Goal: Task Accomplishment & Management: Manage account settings

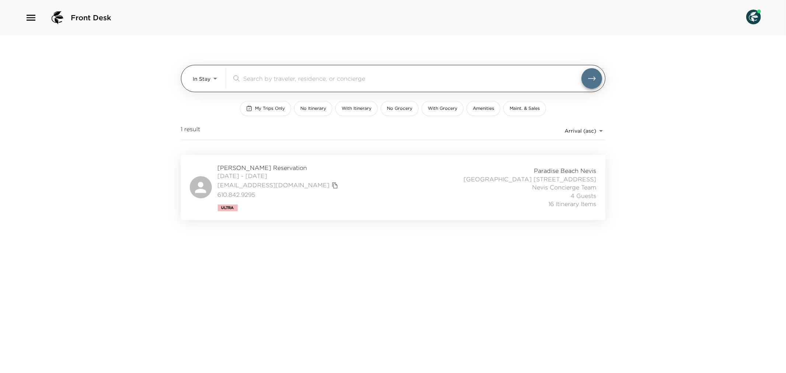
click at [219, 77] on body "Front Desk In Stay In-Stay ​ My Trips Only No Itinerary With Itinerary No Groce…" at bounding box center [393, 186] width 786 height 373
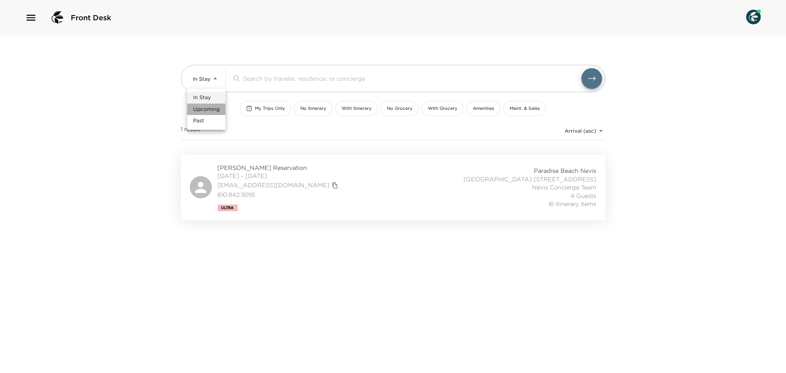
click at [210, 109] on span "Upcoming" at bounding box center [206, 109] width 27 height 7
type input "Upcoming"
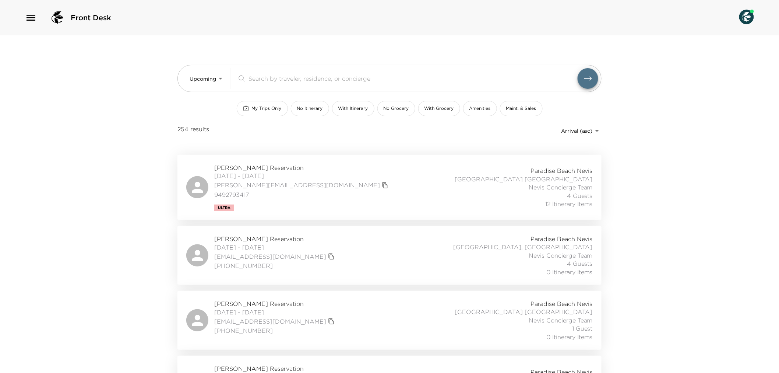
drag, startPoint x: 243, startPoint y: 165, endPoint x: 396, endPoint y: 202, distance: 156.6
click at [396, 202] on div "Yvette Terheggen Reservation 10/07/2025 - 10/13/2025 yvette@ypooleandassoc.com …" at bounding box center [389, 188] width 407 height 48
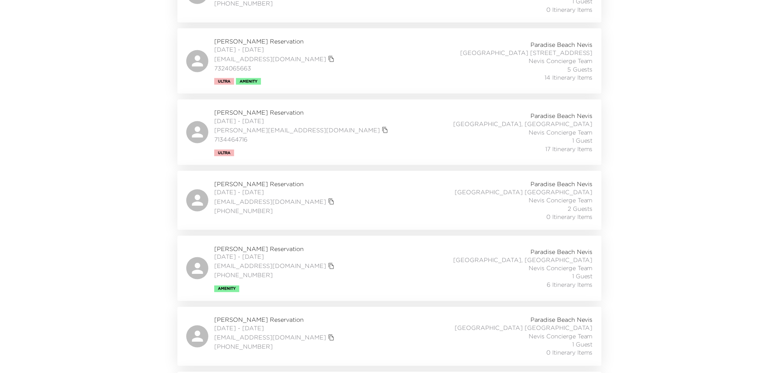
scroll to position [368, 0]
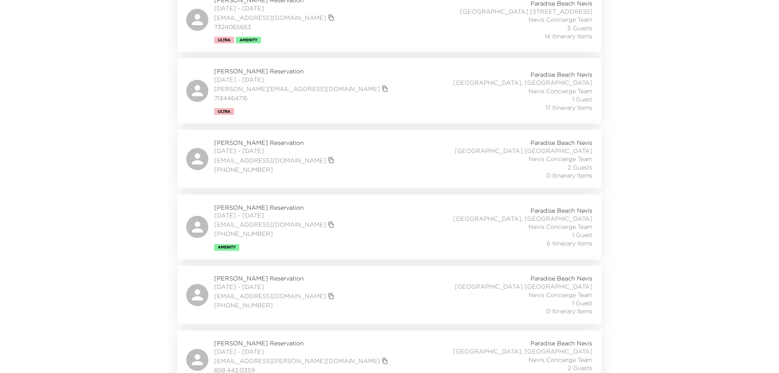
click at [358, 233] on div "Vasso Gyftopoulos Reservation 10/26/2025 - 11/02/2025 vassogyft@gmail.com 203-8…" at bounding box center [389, 227] width 407 height 48
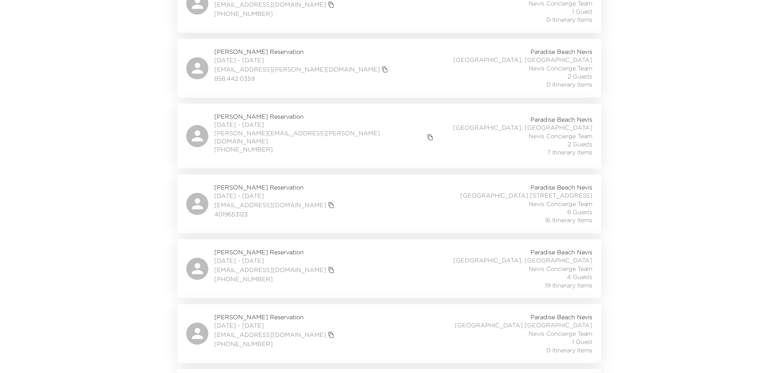
scroll to position [654, 0]
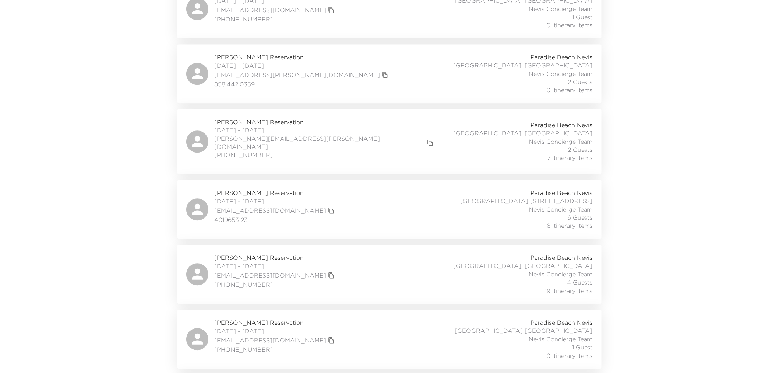
click at [364, 145] on div "David Russell Reservation 11/01/2025 - 11/14/2025 david.russell@sportinglife.ca…" at bounding box center [389, 141] width 407 height 47
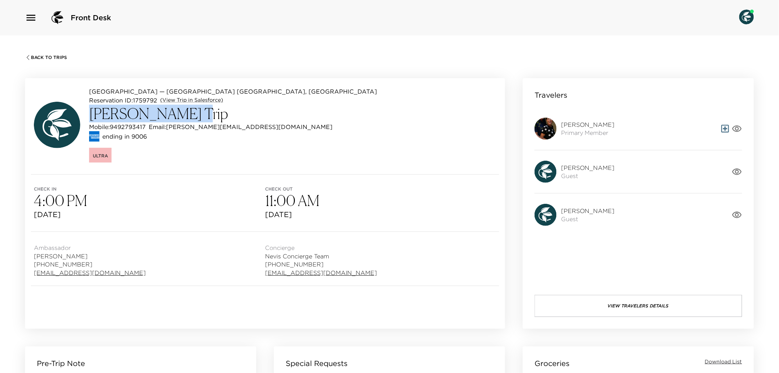
drag, startPoint x: 91, startPoint y: 113, endPoint x: 179, endPoint y: 117, distance: 88.5
click at [179, 117] on h3 "Yvette Terheggen Trip" at bounding box center [233, 114] width 288 height 18
click at [274, 119] on div "Paradise Beach Nevis — Beach House 3 Nevis, West Indies Reservation ID: 1759792…" at bounding box center [265, 126] width 480 height 96
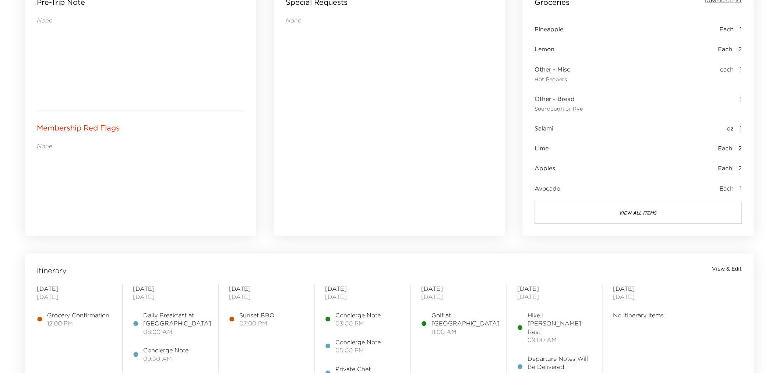
scroll to position [491, 0]
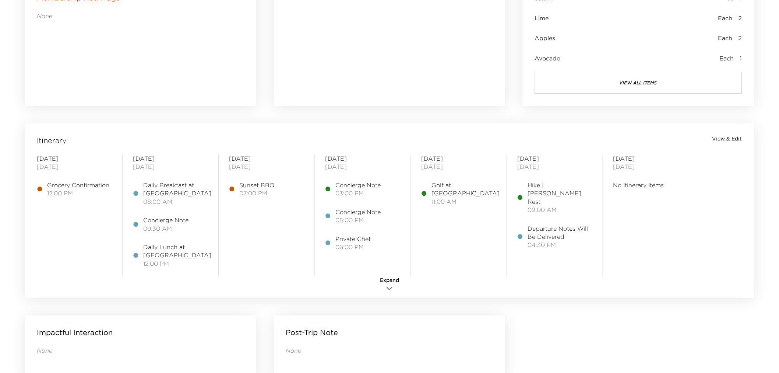
click at [735, 133] on div "Itinerary View & Edit Tuesday October 07, 2025 Grocery Confirmation 12:00 PM We…" at bounding box center [389, 210] width 729 height 174
click at [727, 137] on span "View & Edit" at bounding box center [728, 138] width 30 height 7
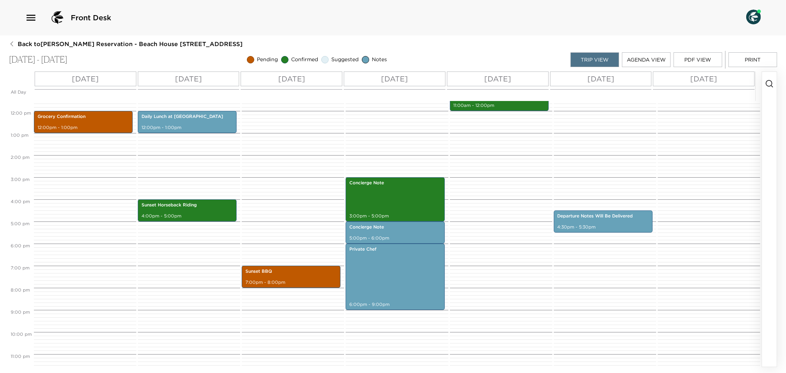
scroll to position [265, 0]
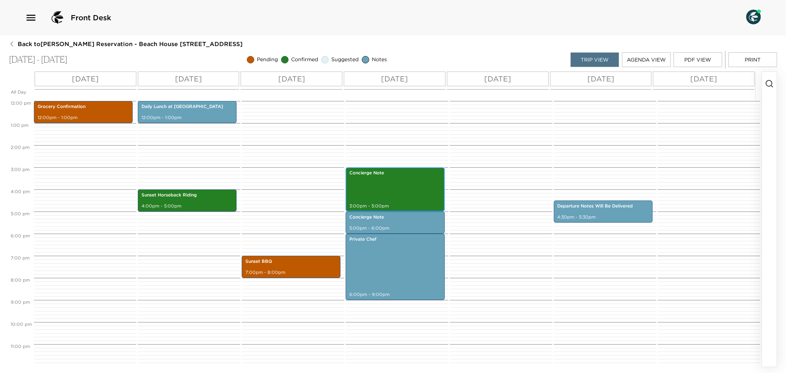
click at [399, 187] on div "Concierge Note 3:00pm - 5:00pm" at bounding box center [395, 189] width 94 height 42
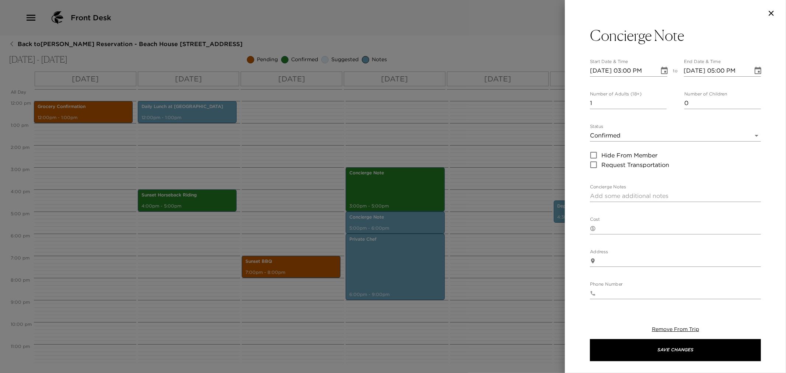
click at [459, 168] on div at bounding box center [393, 186] width 786 height 373
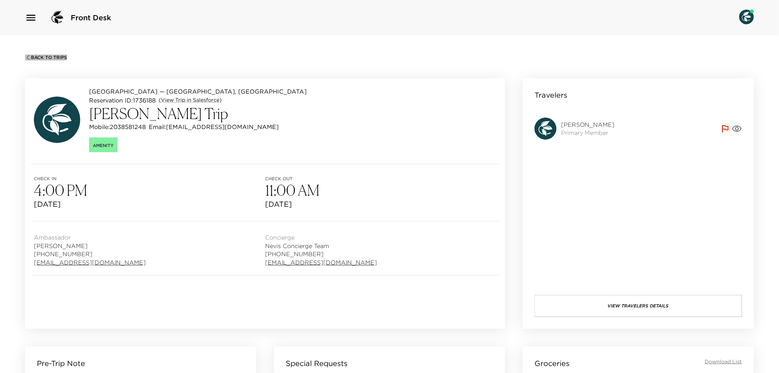
click at [28, 56] on icon "button" at bounding box center [28, 58] width 6 height 6
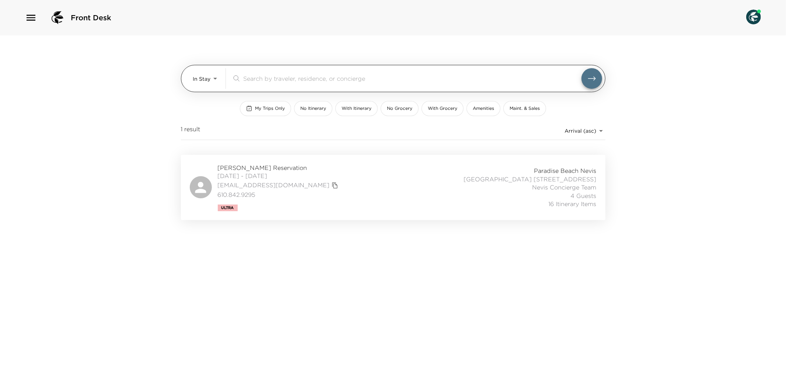
click at [219, 74] on div "In Stay In-Stay ​" at bounding box center [397, 78] width 409 height 21
click at [215, 79] on body "Front Desk In Stay In-Stay ​ My Trips Only No Itinerary With Itinerary No Groce…" at bounding box center [393, 186] width 786 height 373
click at [219, 109] on span "Upcoming" at bounding box center [206, 109] width 27 height 7
type input "Upcoming"
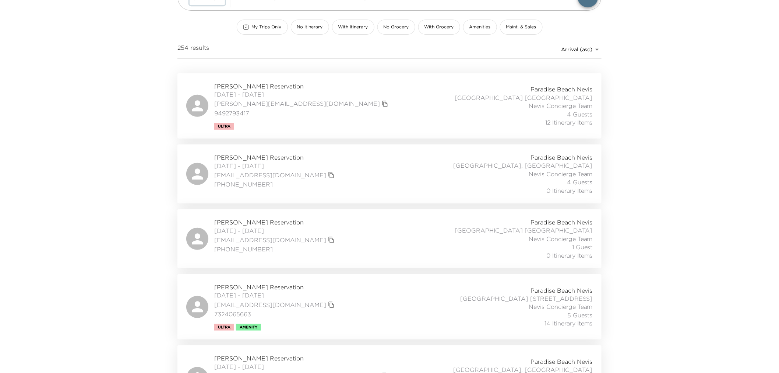
scroll to position [82, 0]
click at [365, 174] on div "Bryan Ezra Reservation 10/11/2025 - 10/18/2025 bryanrossezra@gmail.com (303) 49…" at bounding box center [389, 173] width 407 height 41
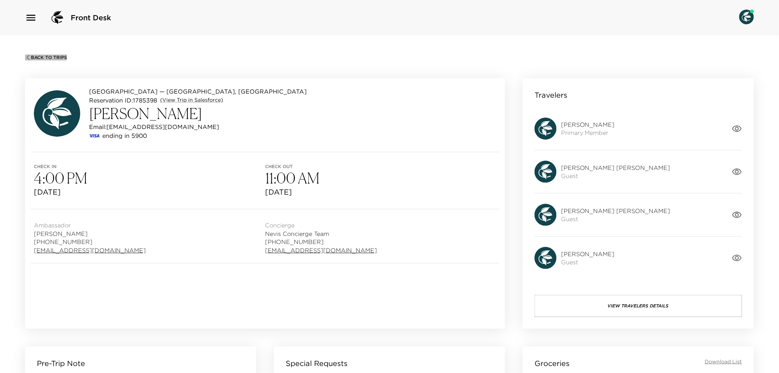
click at [28, 56] on icon "button" at bounding box center [28, 57] width 3 height 5
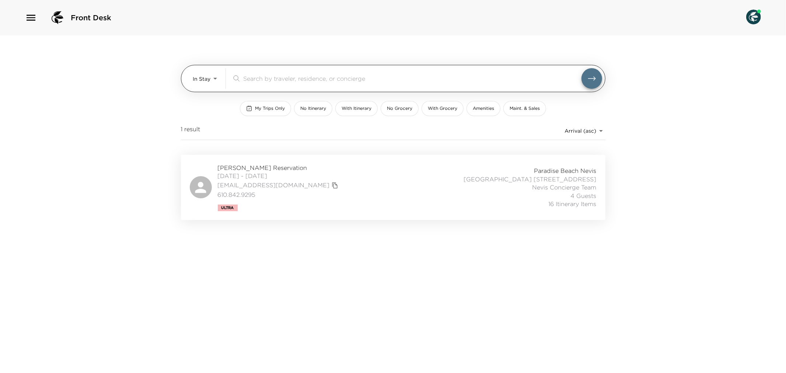
click at [215, 79] on body "Front Desk In Stay In-Stay ​ My Trips Only No Itinerary With Itinerary No Groce…" at bounding box center [393, 186] width 786 height 373
click at [217, 103] on li "Upcoming" at bounding box center [206, 109] width 38 height 12
type input "Upcoming"
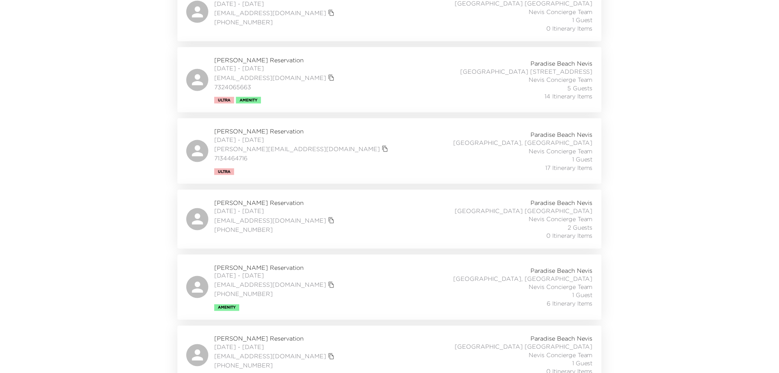
scroll to position [327, 0]
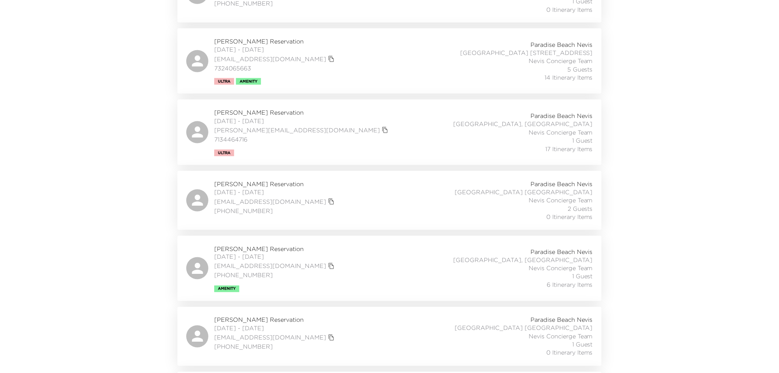
click at [353, 205] on div "David Kho Reservation 10/25/2025 - 10/30/2025 dkho@cellgain.com 732 213-4109 Pa…" at bounding box center [389, 200] width 407 height 41
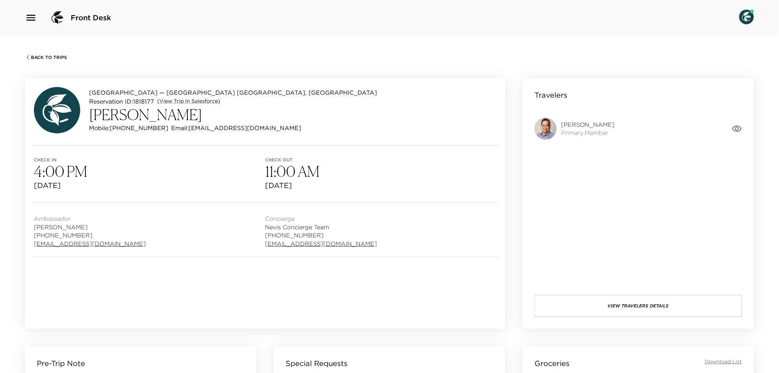
click at [27, 53] on div "Back To Trips" at bounding box center [389, 56] width 729 height 7
click at [27, 56] on icon "button" at bounding box center [28, 58] width 6 height 6
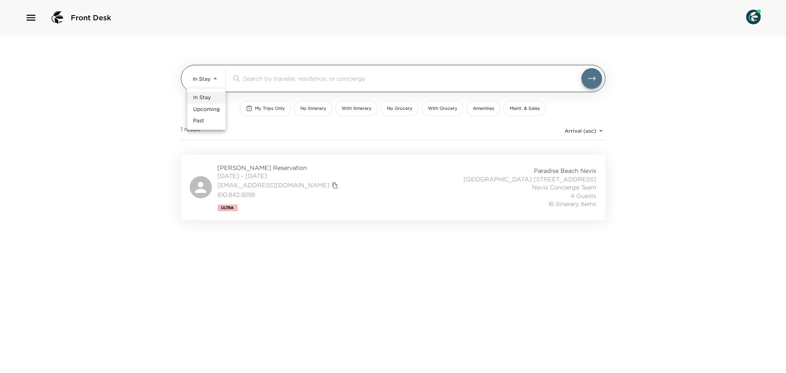
click at [207, 80] on body "Front Desk In Stay In-Stay ​ My Trips Only No Itinerary With Itinerary No Groce…" at bounding box center [393, 186] width 786 height 373
click at [212, 108] on span "Upcoming" at bounding box center [206, 109] width 27 height 7
type input "Upcoming"
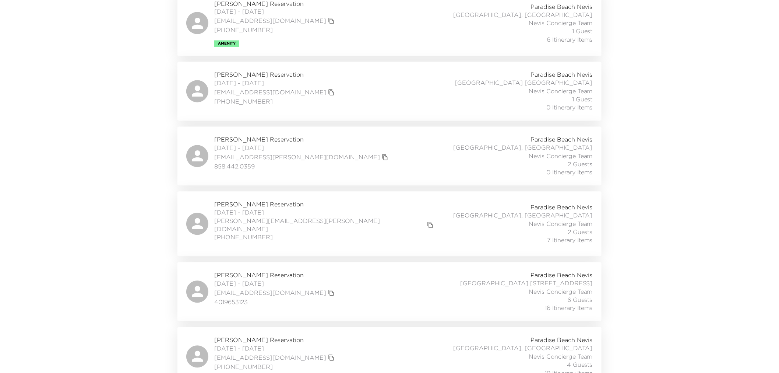
scroll to position [573, 0]
click at [407, 276] on div "William Cioffi Reservation 11/03/2025 - 11/10/2025 williamcioffi1@gmail.com 401…" at bounding box center [389, 290] width 407 height 41
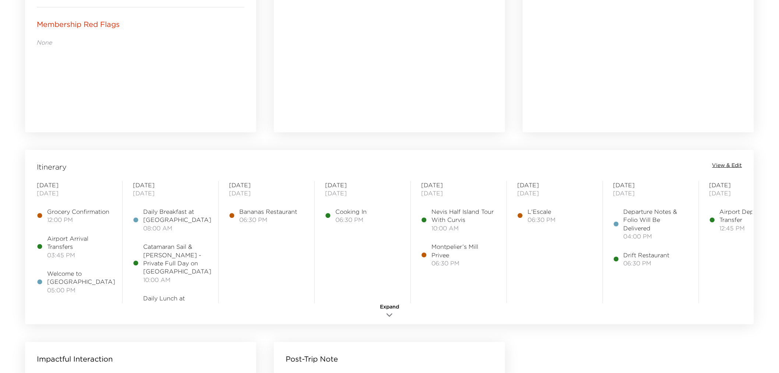
scroll to position [450, 0]
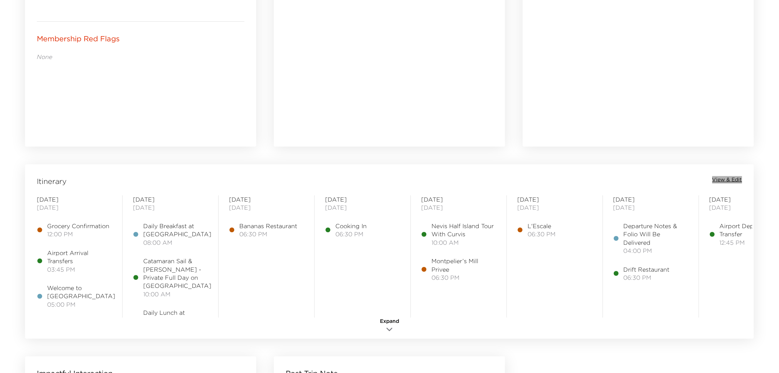
click at [735, 176] on span "View & Edit" at bounding box center [728, 179] width 30 height 7
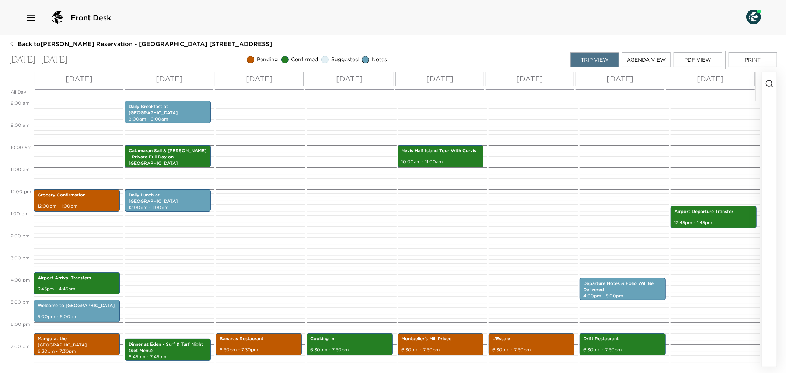
scroll to position [218, 0]
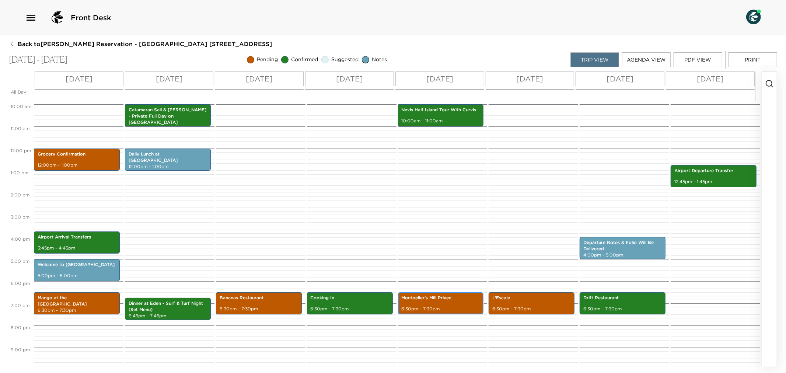
click at [428, 303] on div "Montpelier’s Mill Privee 6:30pm - 7:30pm" at bounding box center [440, 303] width 81 height 20
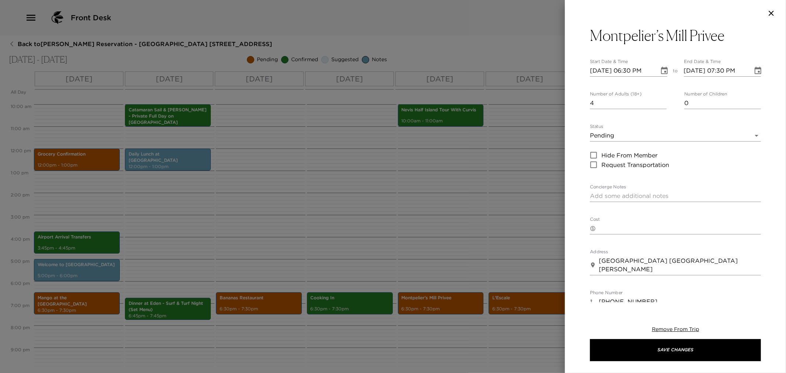
click at [748, 137] on body "Front Desk Back to [PERSON_NAME] Reservation - [GEOGRAPHIC_DATA] [GEOGRAPHIC_DA…" at bounding box center [393, 186] width 786 height 373
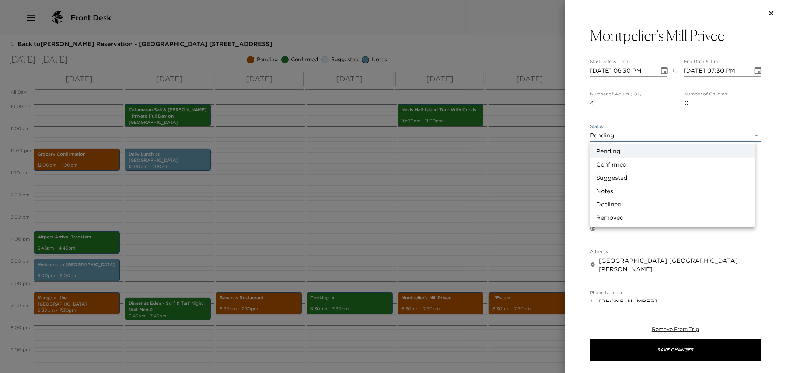
click at [650, 164] on li "Confirmed" at bounding box center [672, 164] width 165 height 13
type input "Confirmed"
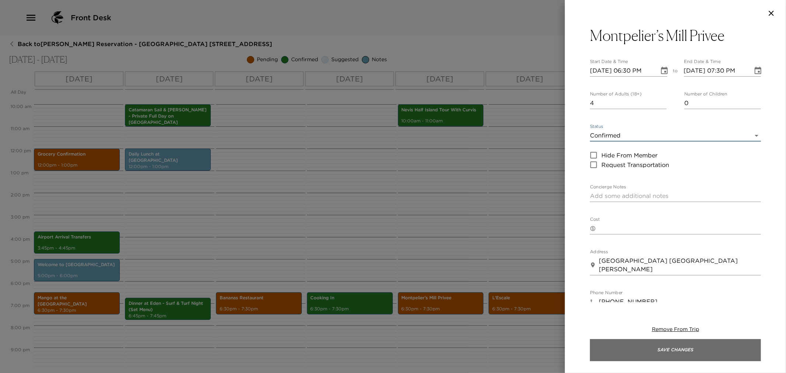
click at [661, 348] on button "Save Changes" at bounding box center [675, 350] width 171 height 22
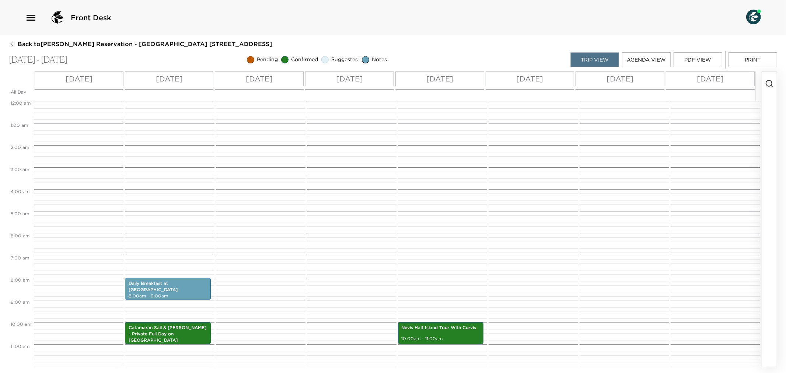
scroll to position [204, 0]
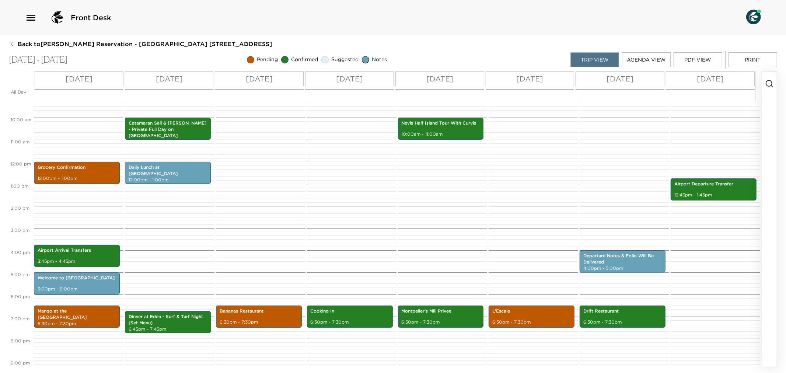
click at [255, 328] on div "Bananas Restaurant 6:30pm - 7:30pm" at bounding box center [259, 162] width 87 height 530
click at [255, 327] on div "Bananas Restaurant 6:30pm - 7:30pm" at bounding box center [259, 162] width 87 height 530
click at [255, 317] on div "Bananas Restaurant 6:30pm - 7:30pm" at bounding box center [258, 316] width 81 height 20
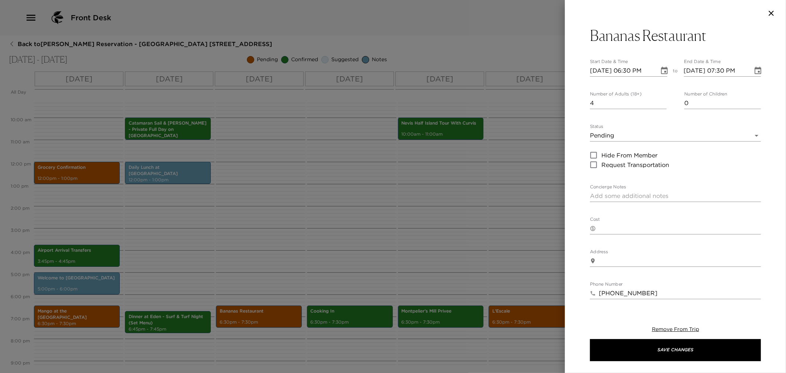
click at [750, 131] on body "Front Desk Back to William Cioffi Reservation - Beach House 4 Nevis, West Indie…" at bounding box center [393, 186] width 786 height 373
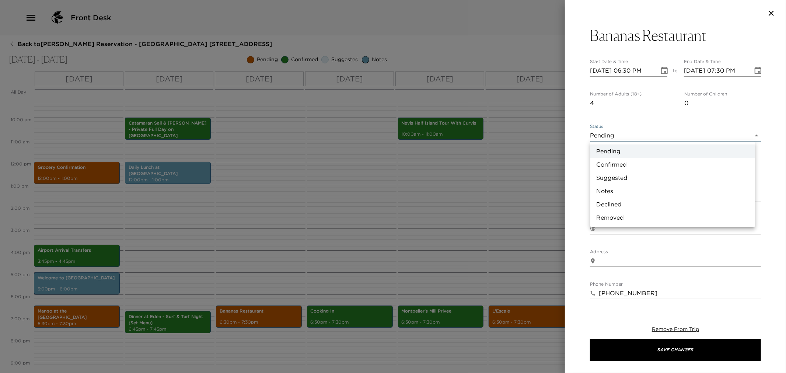
click at [638, 164] on li "Confirmed" at bounding box center [672, 164] width 165 height 13
type input "Confirmed"
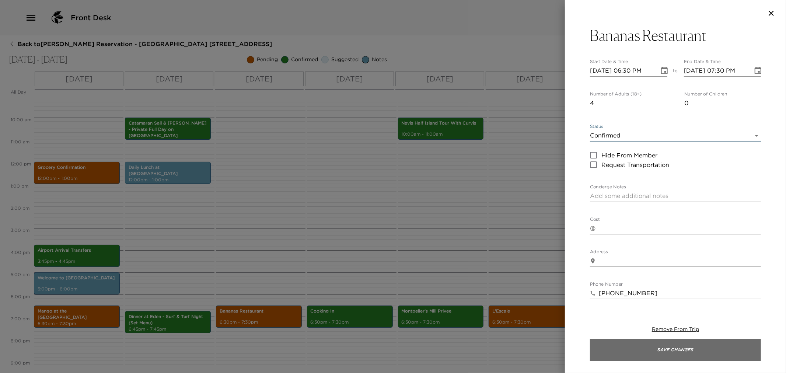
click at [639, 348] on button "Save Changes" at bounding box center [675, 350] width 171 height 22
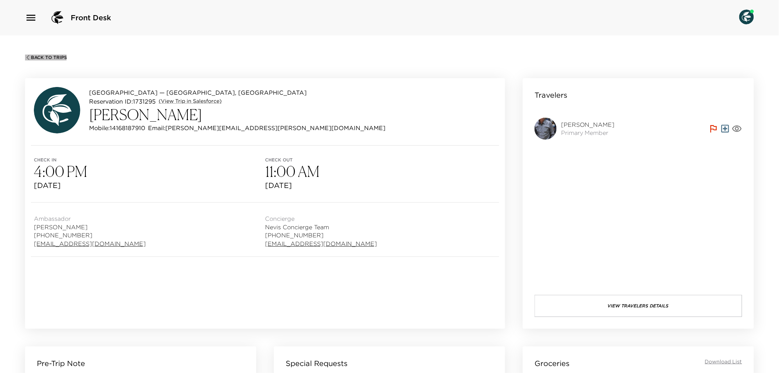
click at [27, 57] on icon "button" at bounding box center [28, 57] width 3 height 5
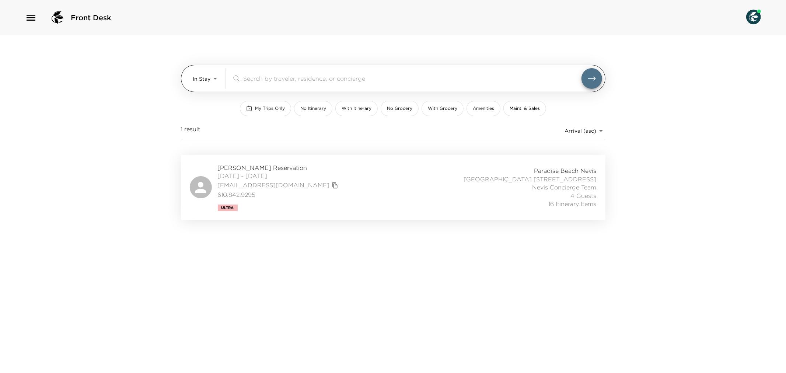
click at [212, 81] on body "Front Desk In Stay In-Stay ​ My Trips Only No Itinerary With Itinerary No Groce…" at bounding box center [393, 186] width 786 height 373
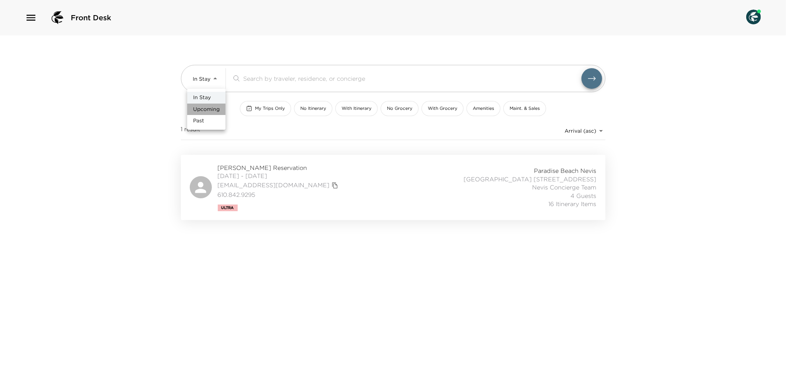
click at [217, 108] on span "Upcoming" at bounding box center [206, 109] width 27 height 7
type input "Upcoming"
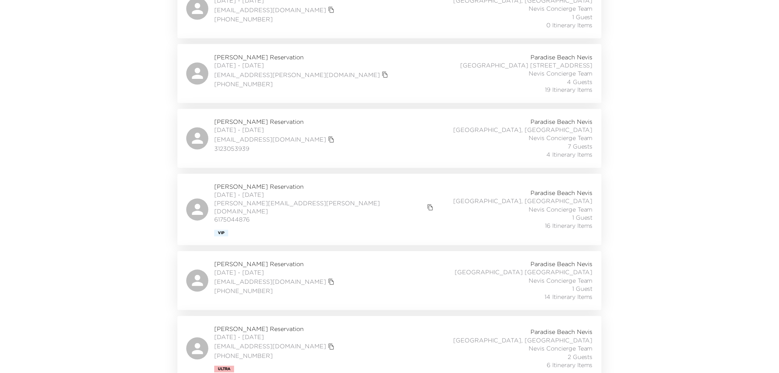
scroll to position [1678, 0]
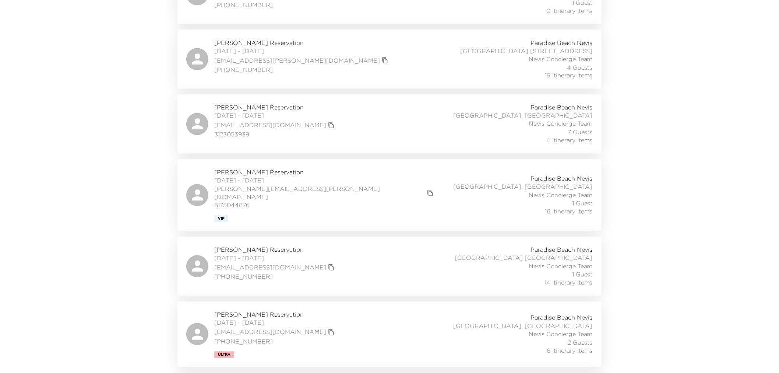
click at [374, 115] on div "[PERSON_NAME] Reservation [DATE] - [DATE] [EMAIL_ADDRESS][DOMAIN_NAME] 31230539…" at bounding box center [389, 123] width 407 height 41
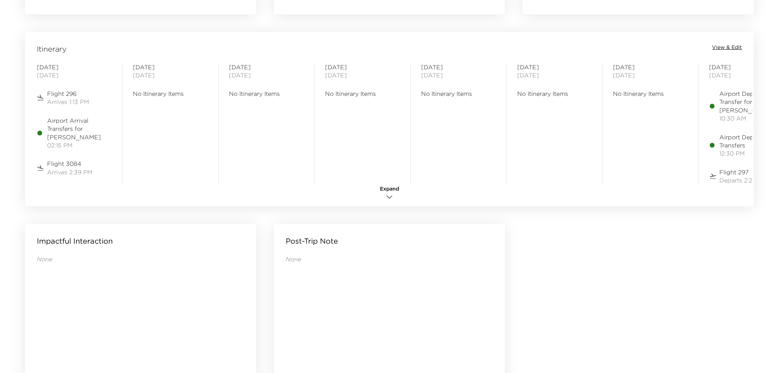
scroll to position [614, 0]
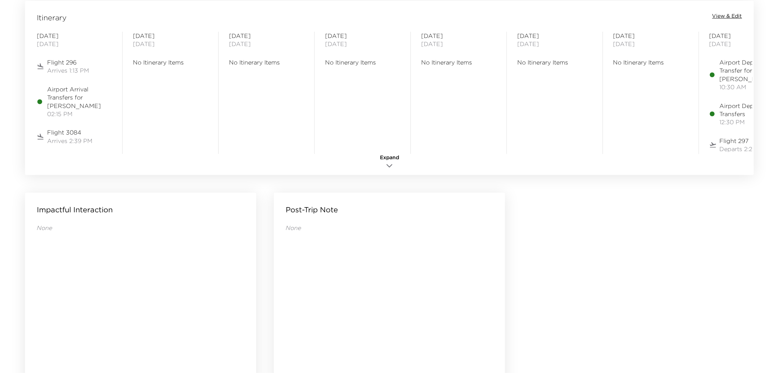
click at [738, 15] on span "View & Edit" at bounding box center [728, 16] width 30 height 7
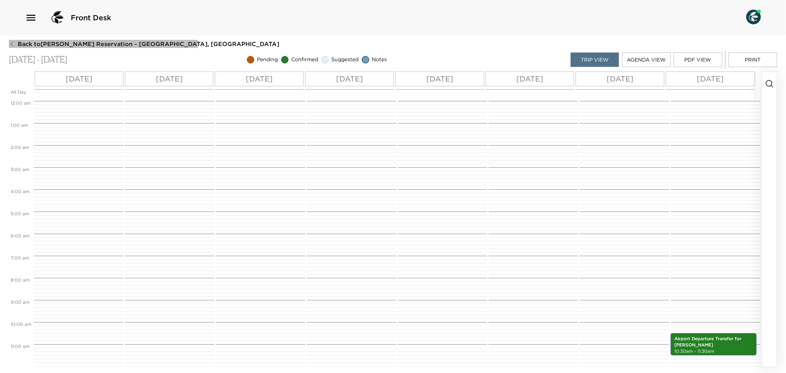
click at [12, 41] on button "Back to David Cerino Reservation - Villa 4 Nevis, West Indies" at bounding box center [144, 44] width 270 height 8
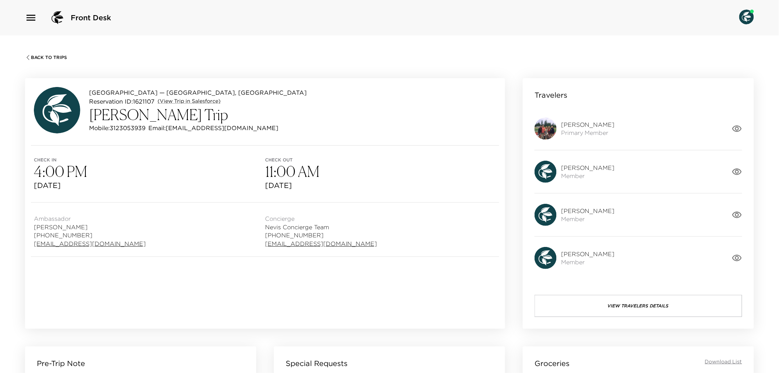
click at [28, 56] on icon "button" at bounding box center [28, 57] width 3 height 5
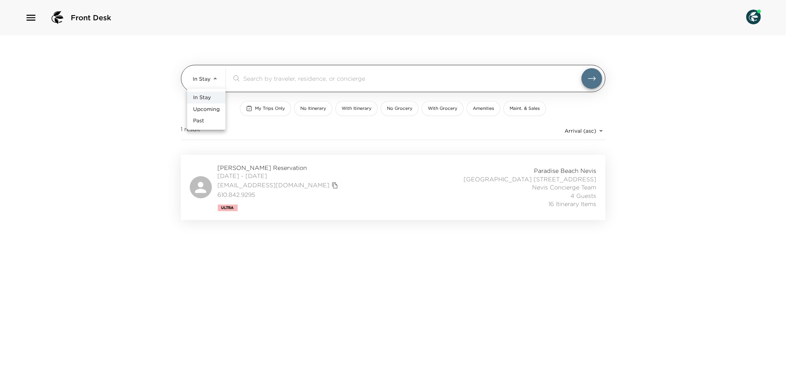
click at [213, 82] on body "Front Desk In Stay In-Stay ​ My Trips Only No Itinerary With Itinerary No Groce…" at bounding box center [393, 186] width 786 height 373
click at [216, 108] on span "Upcoming" at bounding box center [206, 109] width 27 height 7
type input "Upcoming"
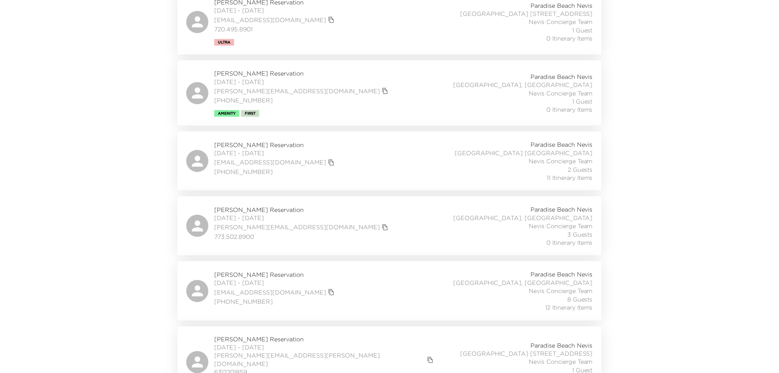
scroll to position [2619, 0]
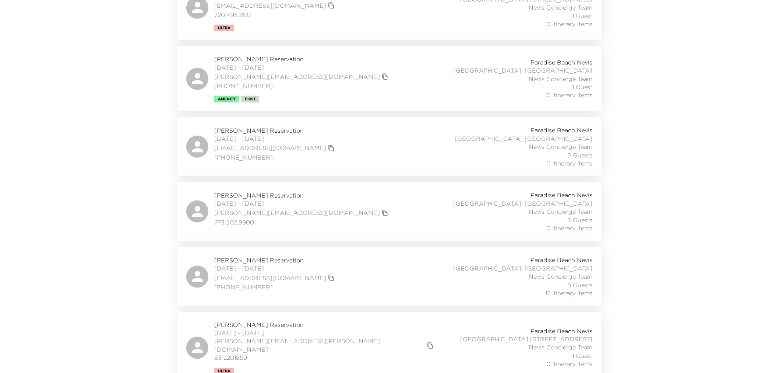
click at [372, 256] on div "Heather Twomey Reservation 12/14/2025 - 12/19/2025 heathertwomey@me.com (214) 7…" at bounding box center [389, 276] width 407 height 41
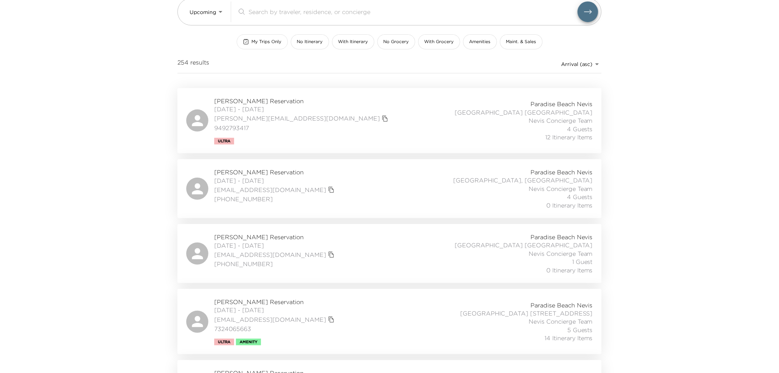
scroll to position [0, 0]
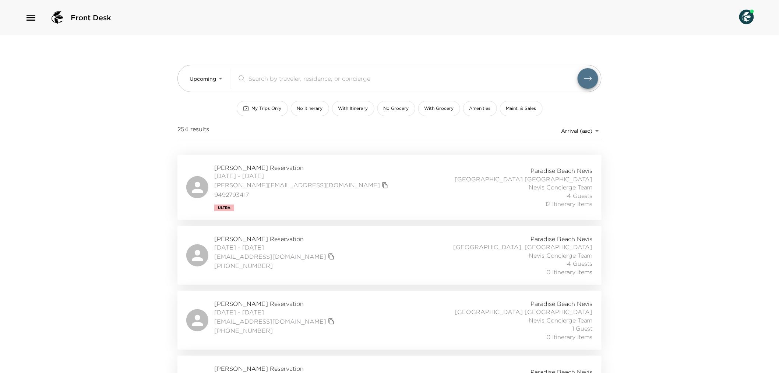
click at [429, 191] on div "Yvette Terheggen Reservation 10/07/2025 - 10/13/2025 yvette@ypooleandassoc.com …" at bounding box center [389, 188] width 407 height 48
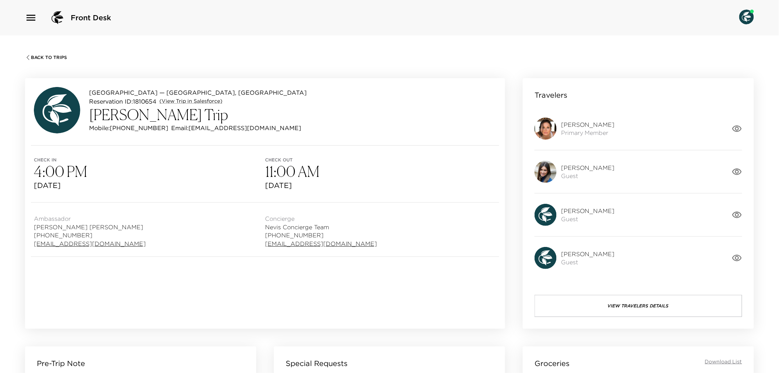
click at [28, 56] on icon "button" at bounding box center [28, 58] width 6 height 6
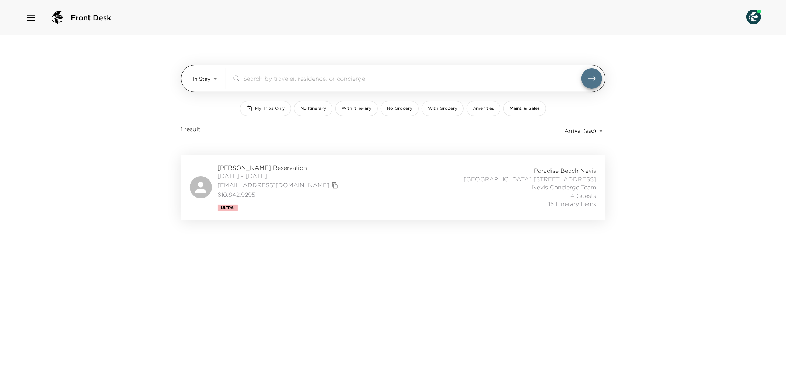
click at [214, 75] on body "Front Desk In Stay In-Stay ​ My Trips Only No Itinerary With Itinerary No Groce…" at bounding box center [393, 186] width 786 height 373
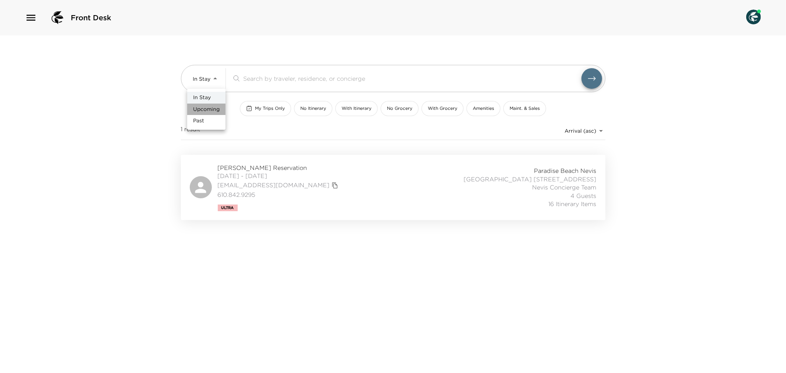
click at [215, 105] on li "Upcoming" at bounding box center [206, 109] width 38 height 12
type input "Upcoming"
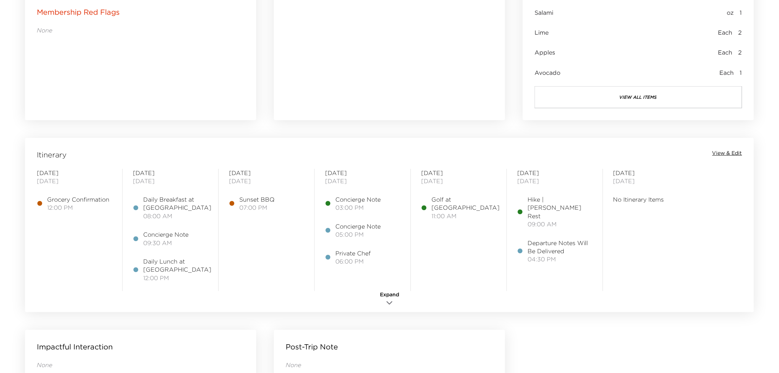
scroll to position [491, 0]
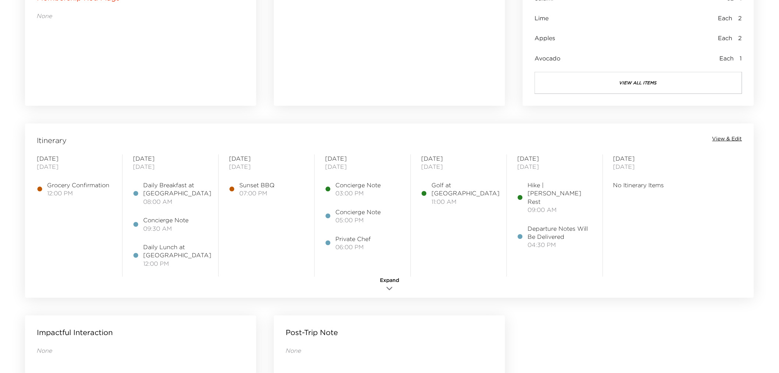
click at [733, 138] on span "View & Edit" at bounding box center [728, 138] width 30 height 7
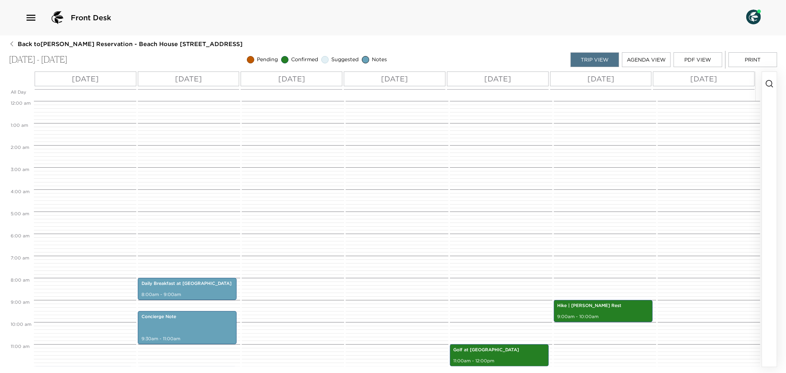
scroll to position [177, 0]
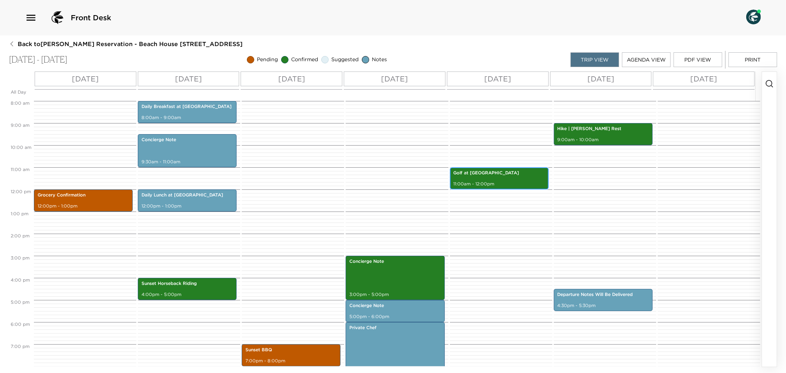
click at [520, 176] on div "Golf at Four Seasons 11:00am - 12:00pm" at bounding box center [499, 178] width 94 height 20
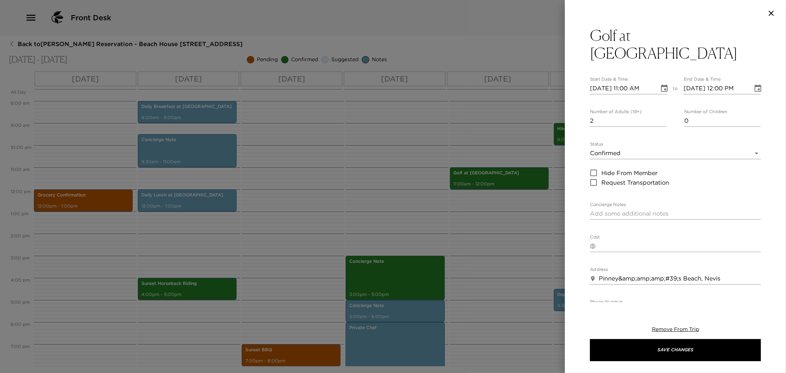
click at [496, 223] on div at bounding box center [393, 186] width 786 height 373
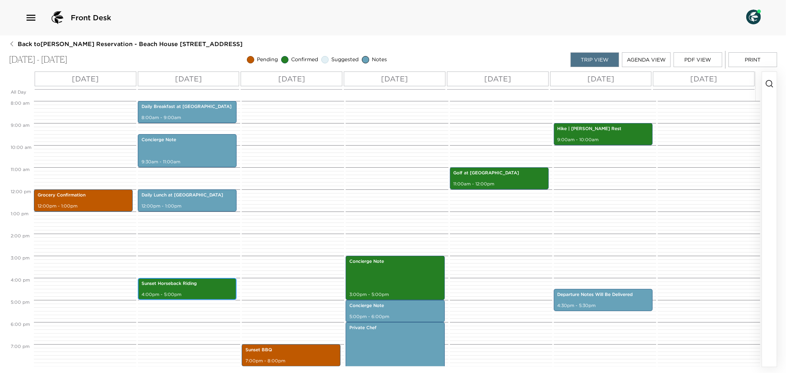
click at [186, 291] on p "4:00pm - 5:00pm" at bounding box center [186, 294] width 91 height 6
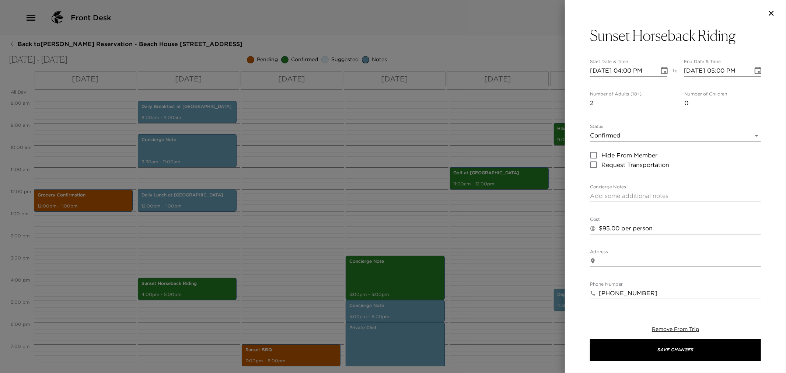
click at [546, 237] on div at bounding box center [393, 186] width 786 height 373
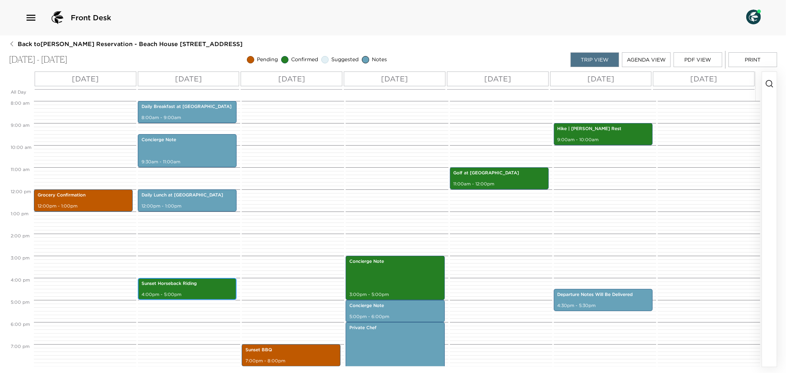
scroll to position [136, 0]
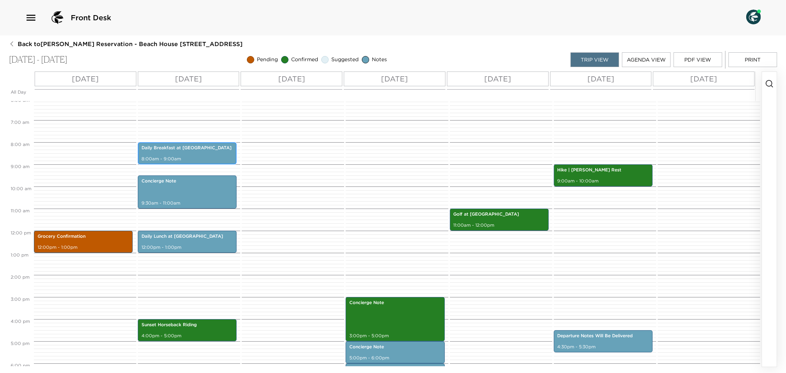
click at [204, 155] on div "Daily Breakfast at [GEOGRAPHIC_DATA] 8:00am - 9:00am" at bounding box center [187, 153] width 94 height 20
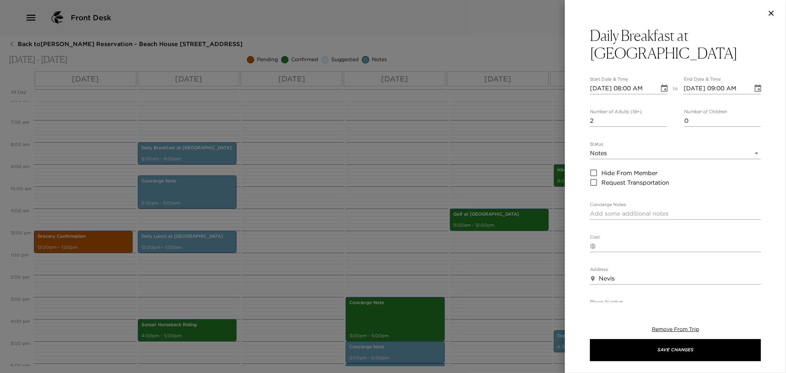
click at [370, 186] on div at bounding box center [393, 186] width 786 height 373
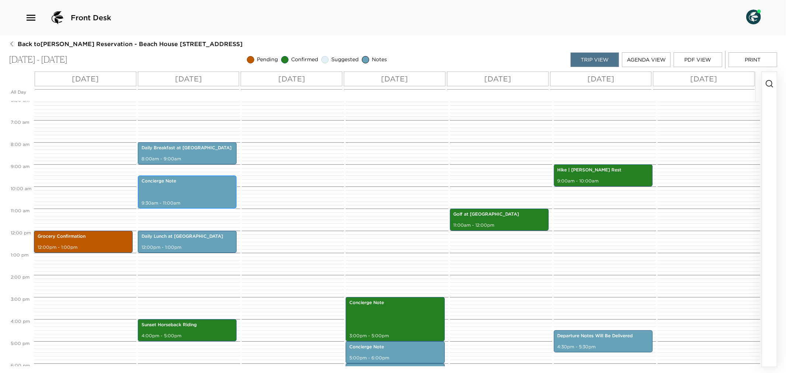
click at [225, 196] on div "Concierge Note 9:30am - 11:00am" at bounding box center [187, 191] width 94 height 31
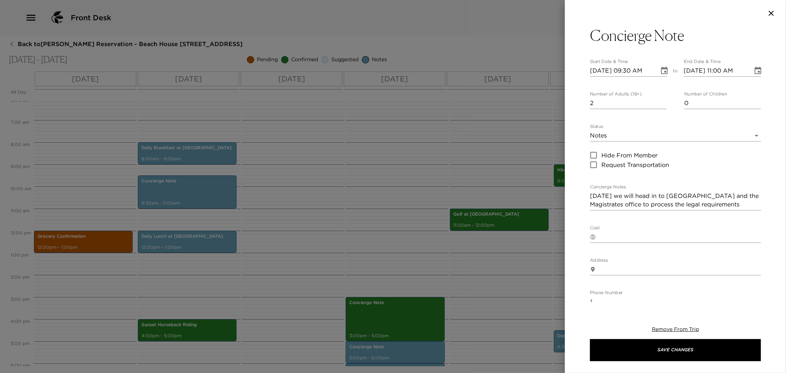
click at [301, 193] on div at bounding box center [393, 186] width 786 height 373
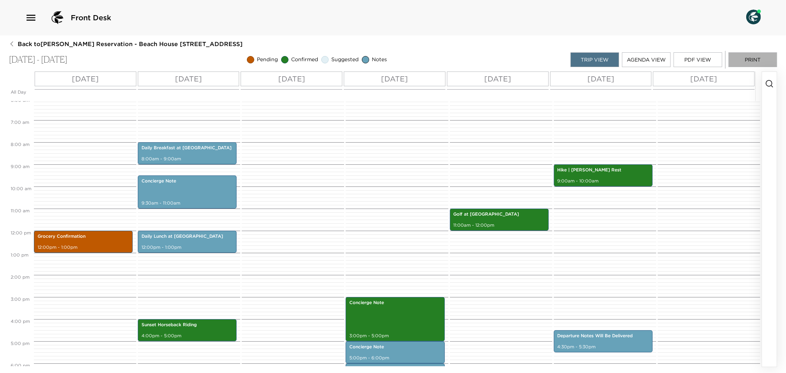
click at [767, 60] on button "Print" at bounding box center [752, 59] width 49 height 15
